Goal: Task Accomplishment & Management: Manage account settings

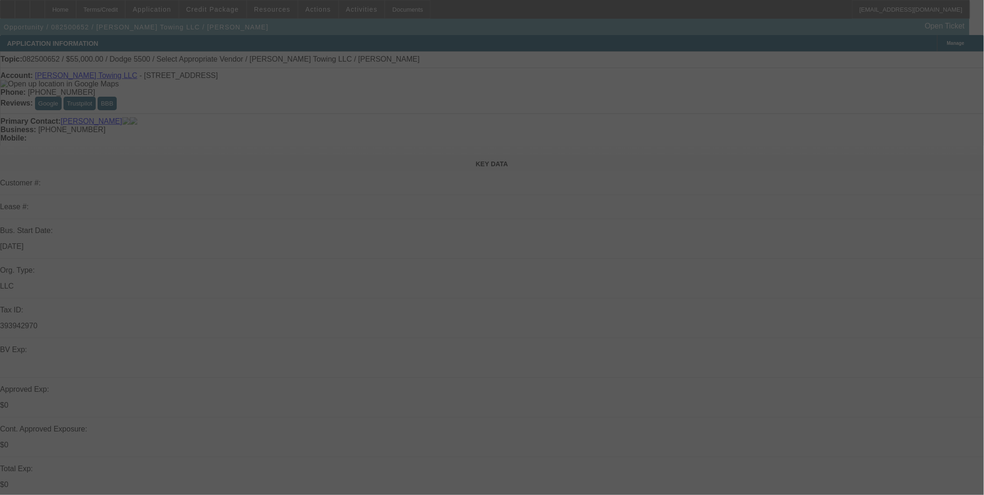
select select "0"
select select "2"
select select "0.1"
select select "4"
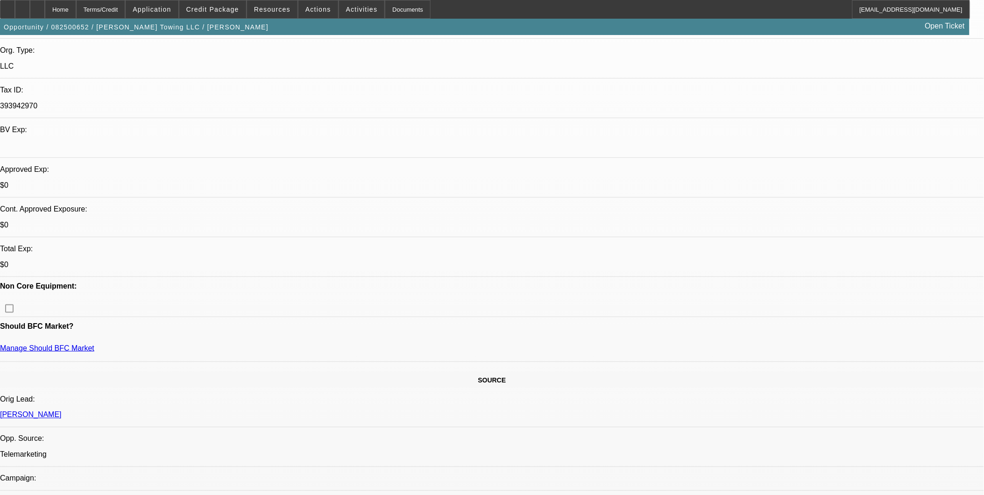
scroll to position [259, 0]
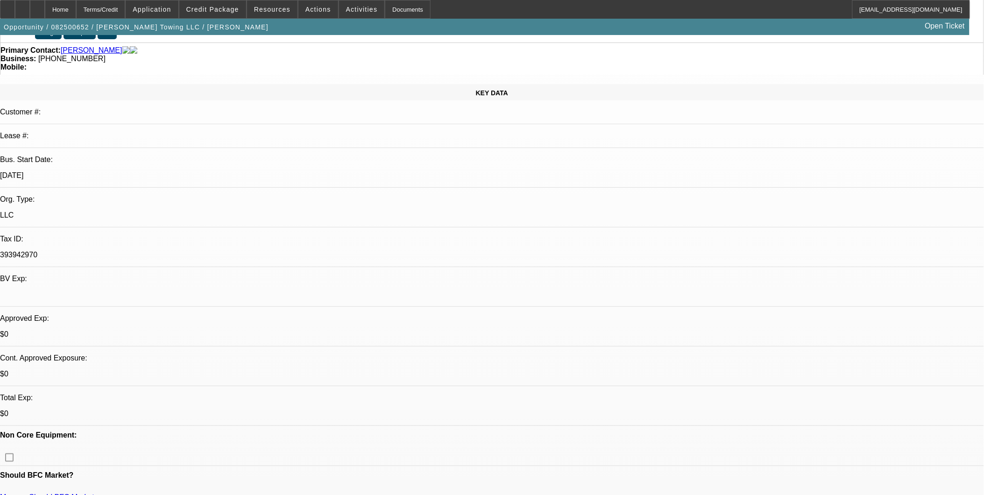
scroll to position [0, 0]
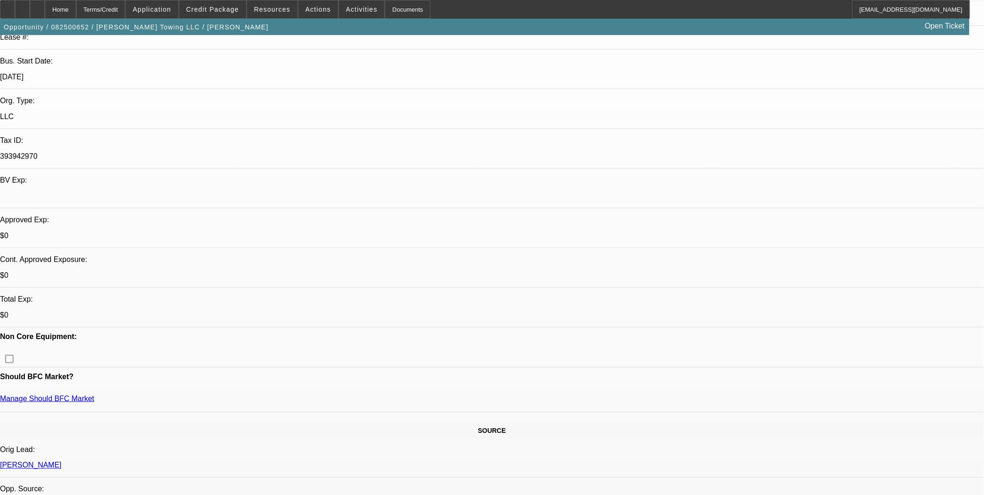
scroll to position [207, 0]
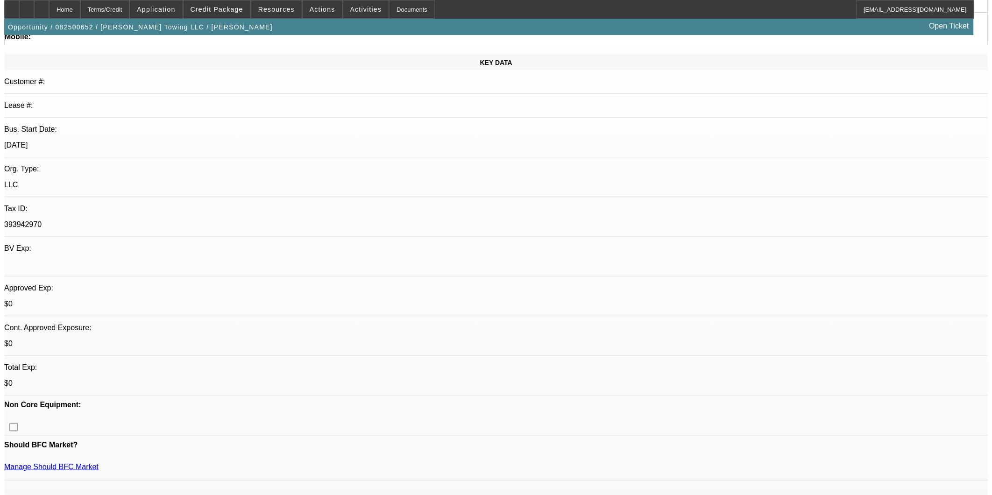
scroll to position [0, 0]
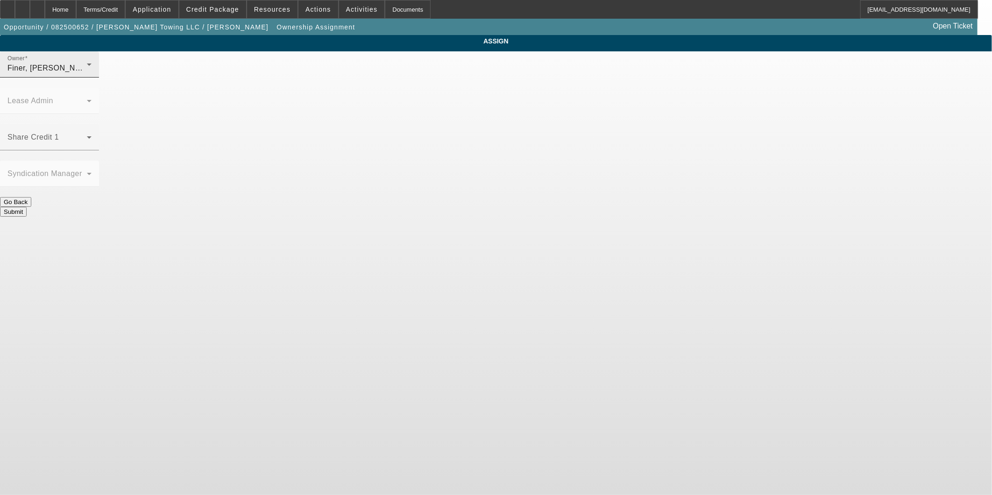
click at [95, 70] on icon at bounding box center [89, 64] width 11 height 11
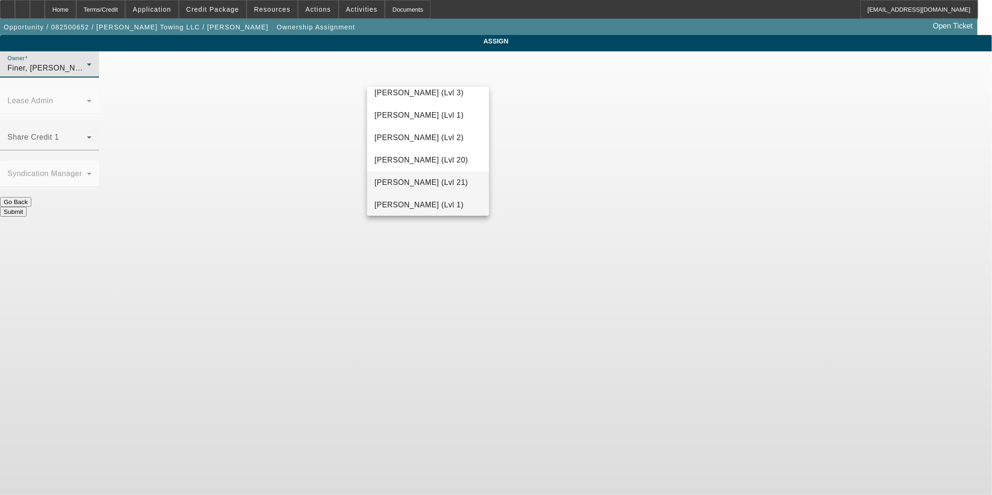
scroll to position [442, 0]
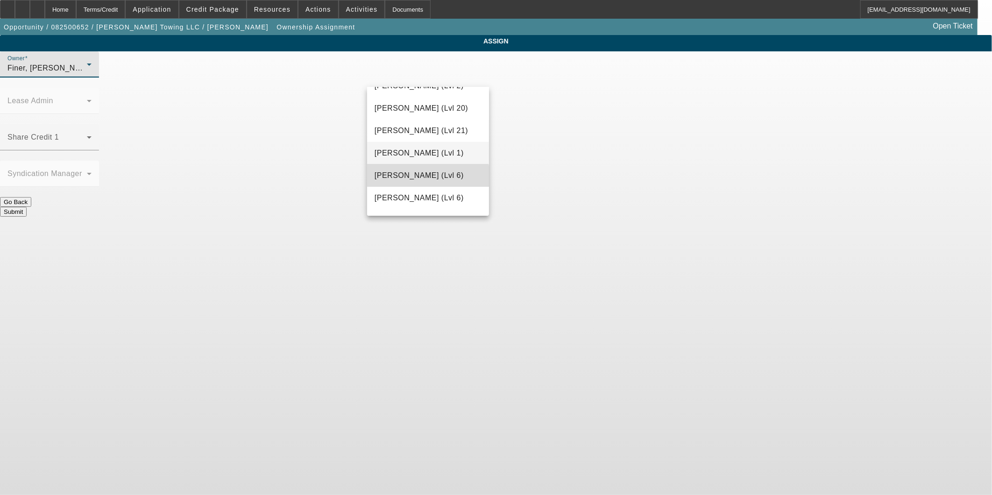
click at [428, 178] on span "[PERSON_NAME] (Lvl 6)" at bounding box center [419, 175] width 89 height 11
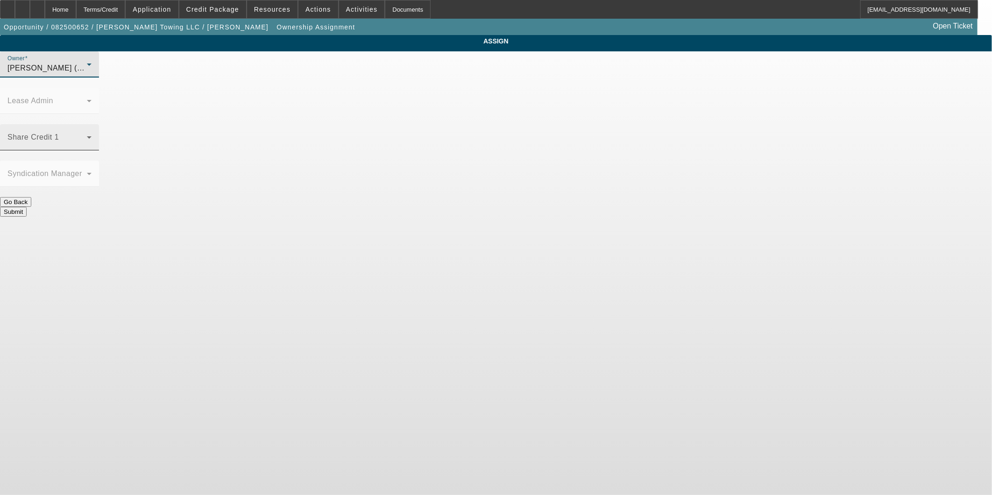
click at [87, 135] on span at bounding box center [46, 140] width 79 height 11
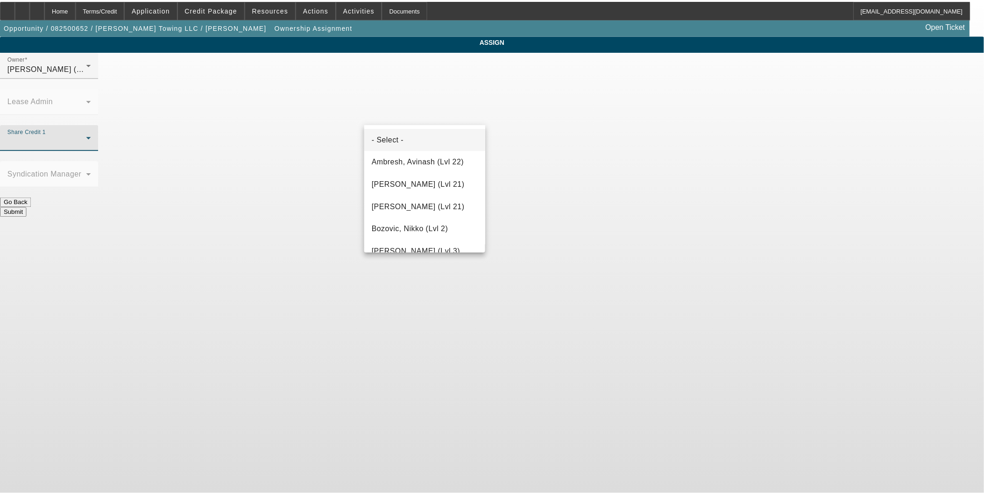
scroll to position [212, 0]
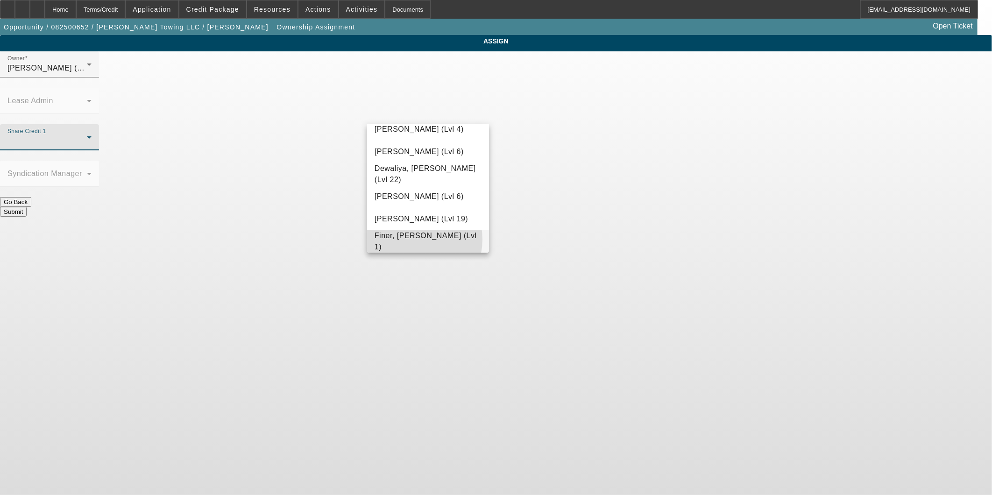
click at [413, 239] on span "Finer, [PERSON_NAME] (Lvl 1)" at bounding box center [428, 241] width 107 height 22
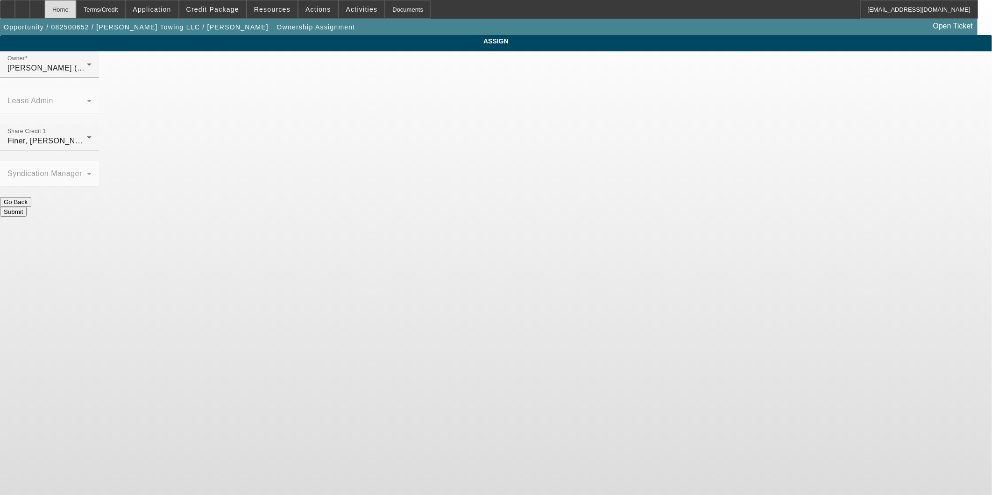
click at [76, 12] on div "Home" at bounding box center [60, 9] width 31 height 19
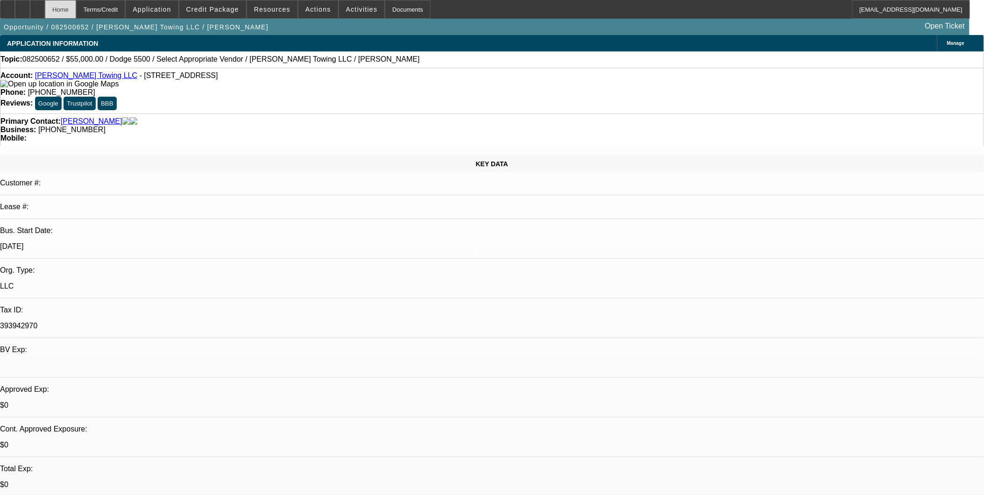
select select "0"
select select "2"
select select "0.1"
select select "4"
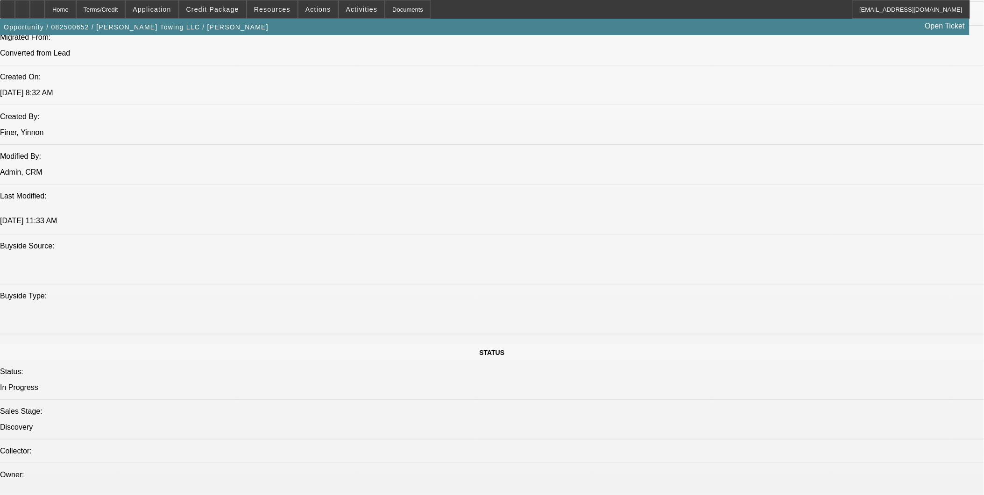
scroll to position [726, 0]
